Goal: Task Accomplishment & Management: Use online tool/utility

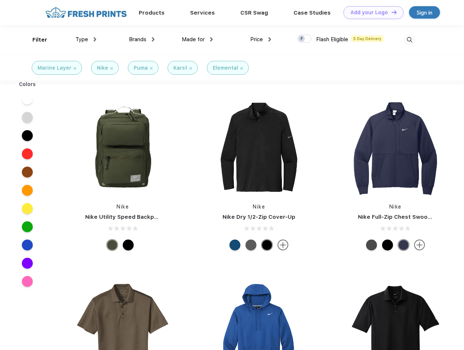
click at [371, 12] on link "Add your Logo Design Tool" at bounding box center [374, 12] width 60 height 13
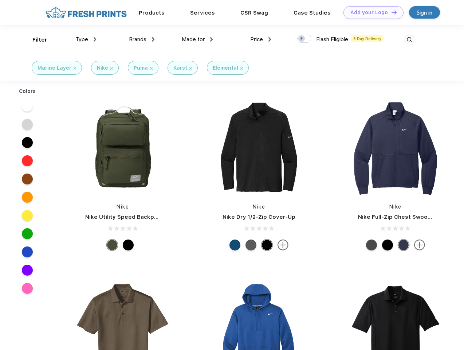
click at [0, 0] on div "Design Tool" at bounding box center [0, 0] width 0 height 0
click at [391, 12] on link "Add your Logo Design Tool" at bounding box center [374, 12] width 60 height 13
click at [35, 40] on div "Filter" at bounding box center [39, 40] width 15 height 8
click at [86, 39] on span "Type" at bounding box center [81, 39] width 13 height 7
click at [142, 39] on span "Brands" at bounding box center [137, 39] width 17 height 7
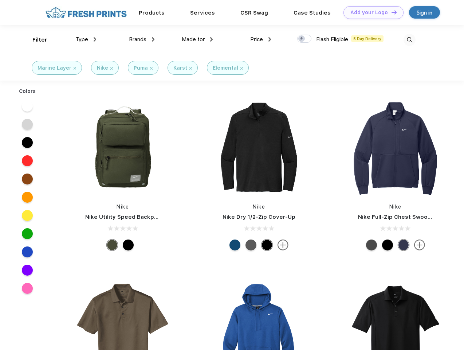
click at [198, 39] on span "Made for" at bounding box center [193, 39] width 23 height 7
click at [261, 39] on span "Price" at bounding box center [256, 39] width 13 height 7
click at [305, 39] on div at bounding box center [304, 39] width 14 height 8
click at [302, 39] on input "checkbox" at bounding box center [299, 36] width 5 height 5
click at [410, 40] on img at bounding box center [410, 40] width 12 height 12
